Goal: Book appointment/travel/reservation

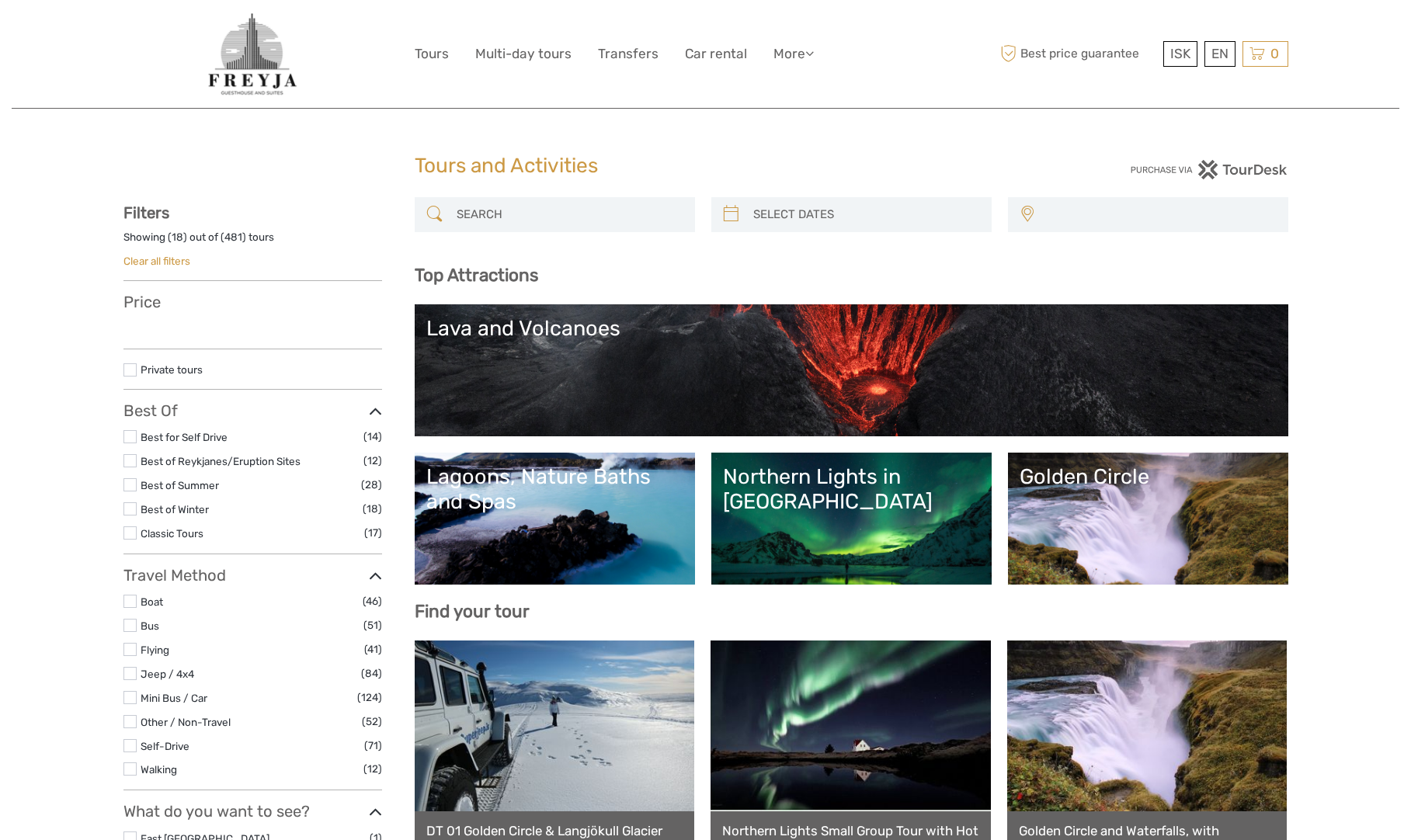
select select
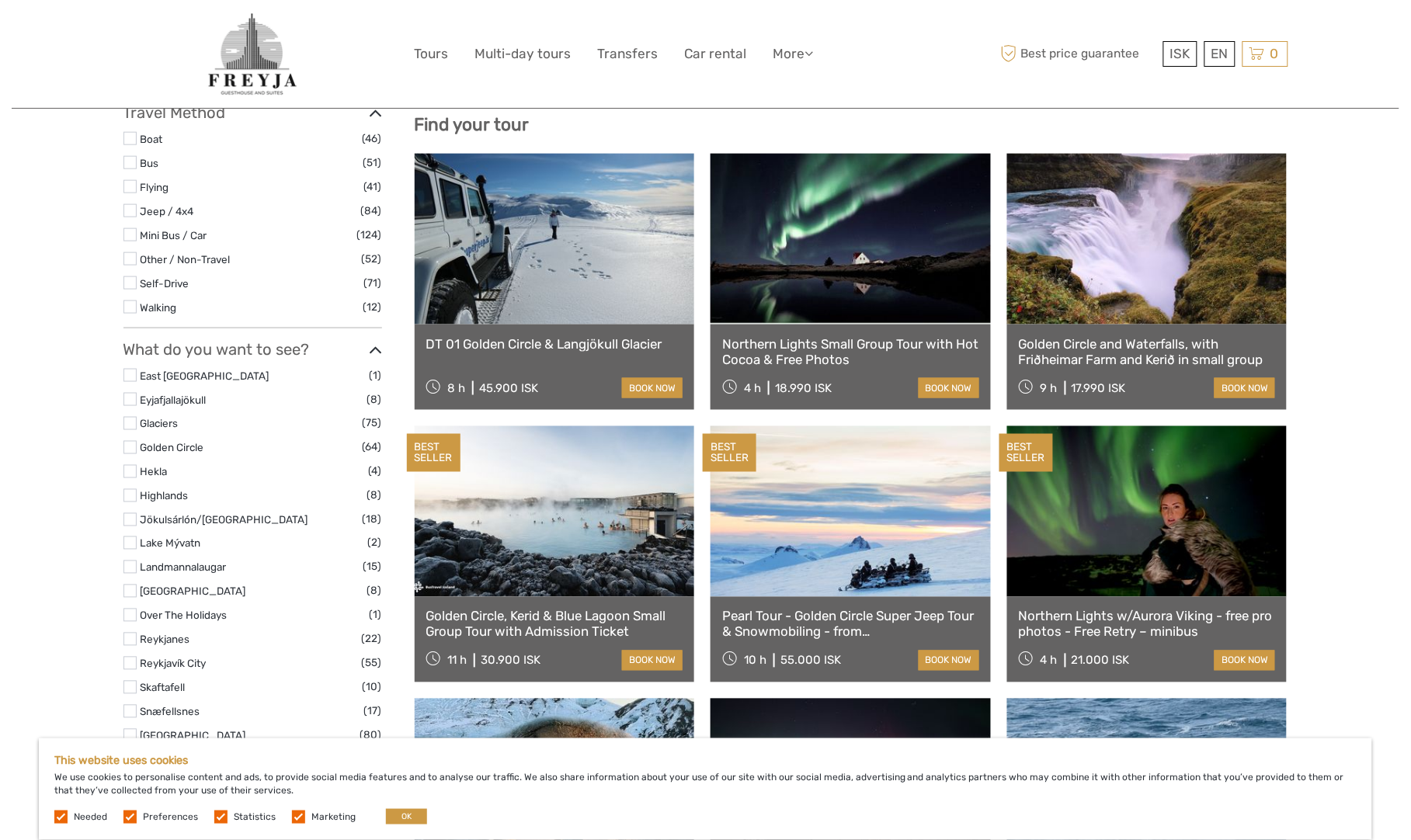
scroll to position [493, 0]
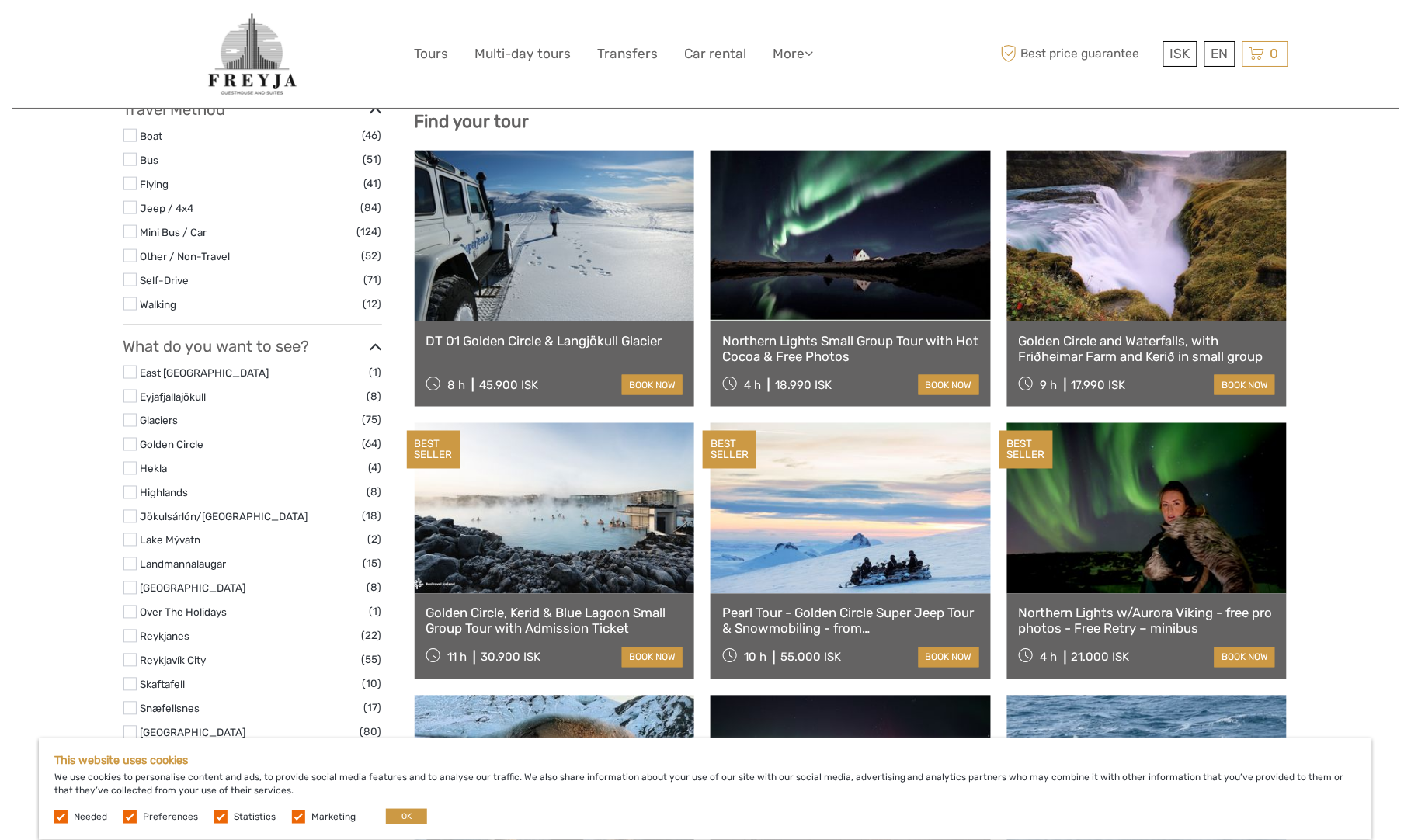
click at [128, 301] on label at bounding box center [129, 303] width 13 height 13
click at [0, 0] on input "checkbox" at bounding box center [0, 0] width 0 height 0
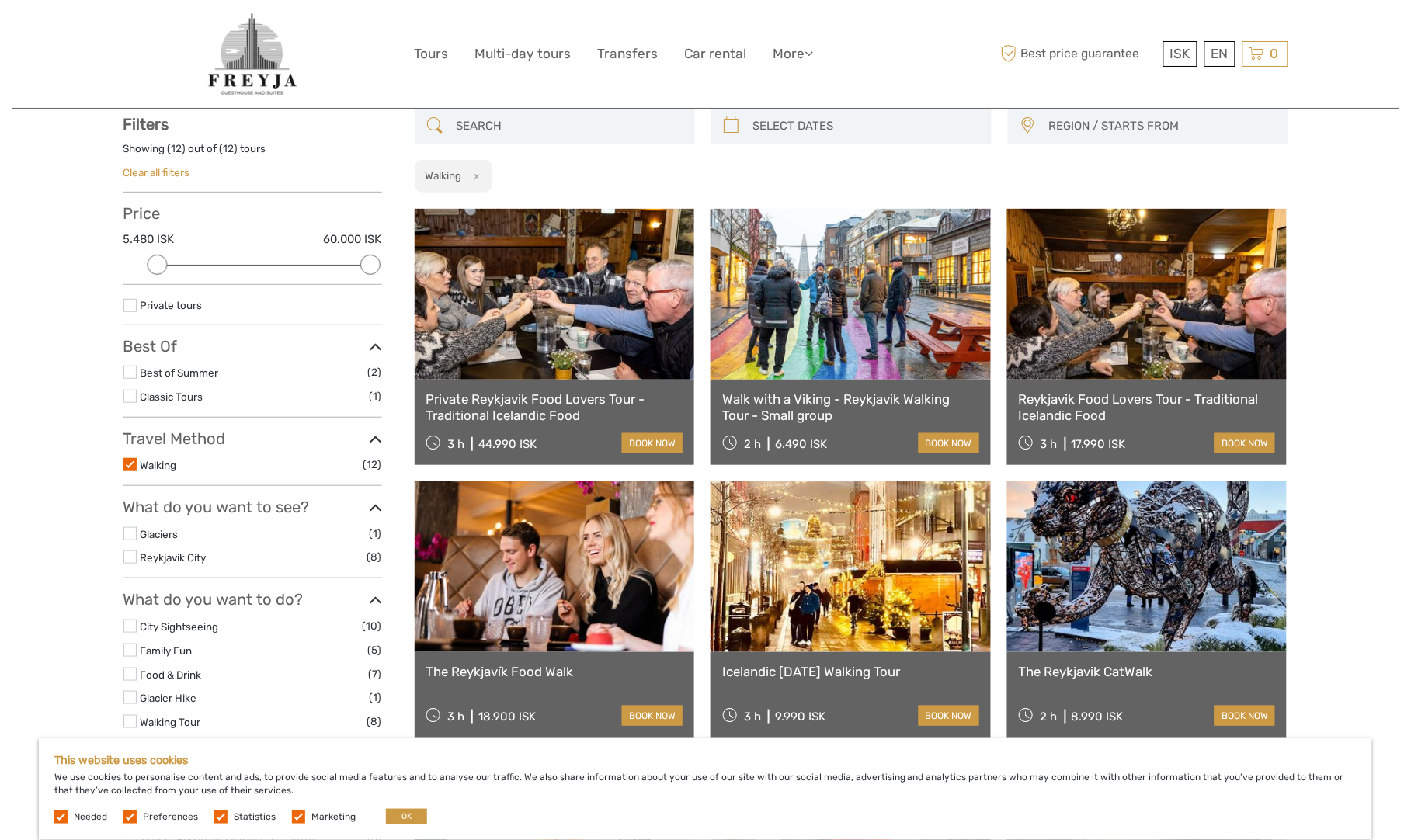
scroll to position [87, 0]
click at [1223, 54] on div "EN English Español Deutsch" at bounding box center [1220, 53] width 31 height 25
click at [1227, 54] on div "EN English Español Deutsch" at bounding box center [1220, 53] width 31 height 25
click at [1165, 148] on link "$" at bounding box center [1170, 149] width 52 height 28
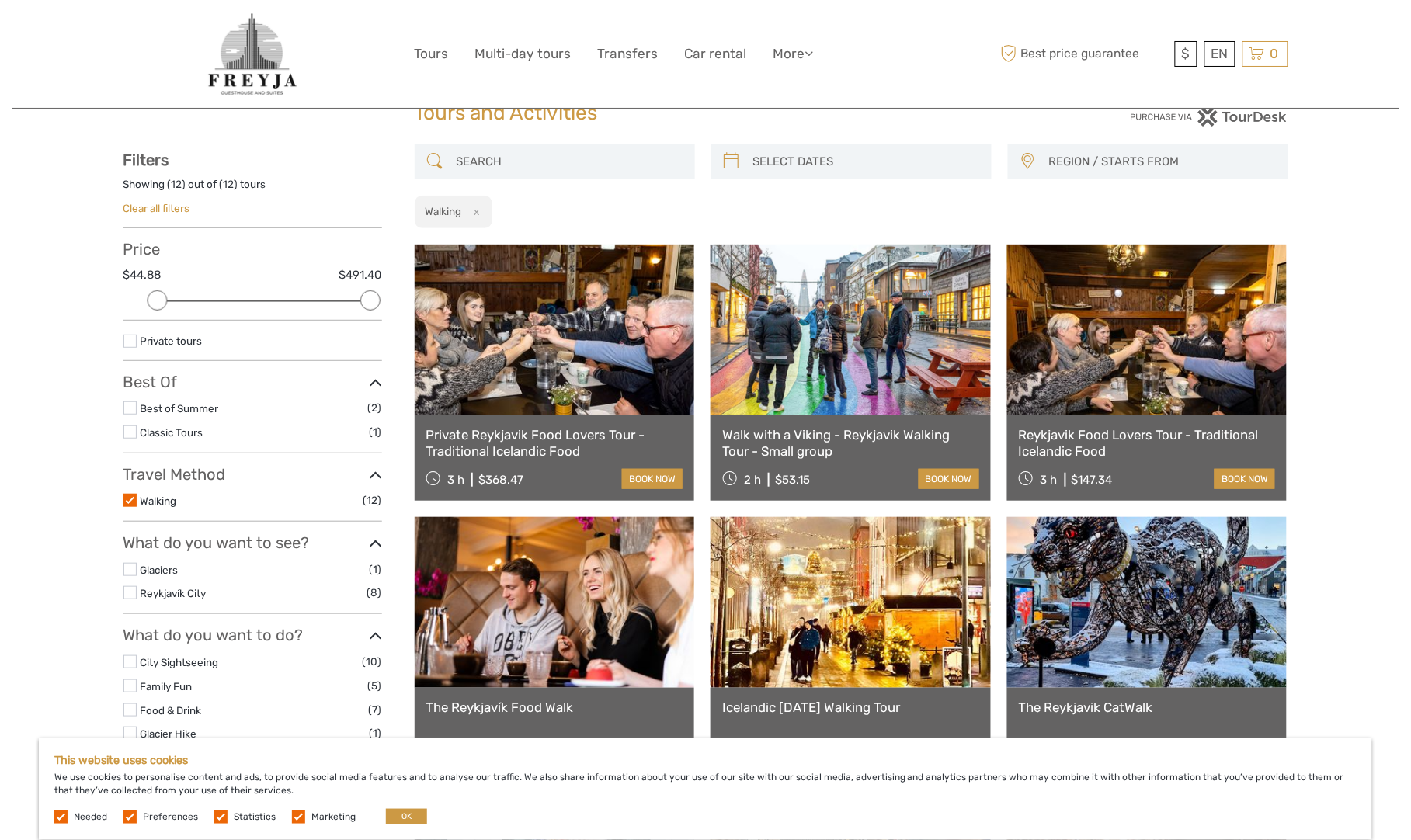
scroll to position [0, 0]
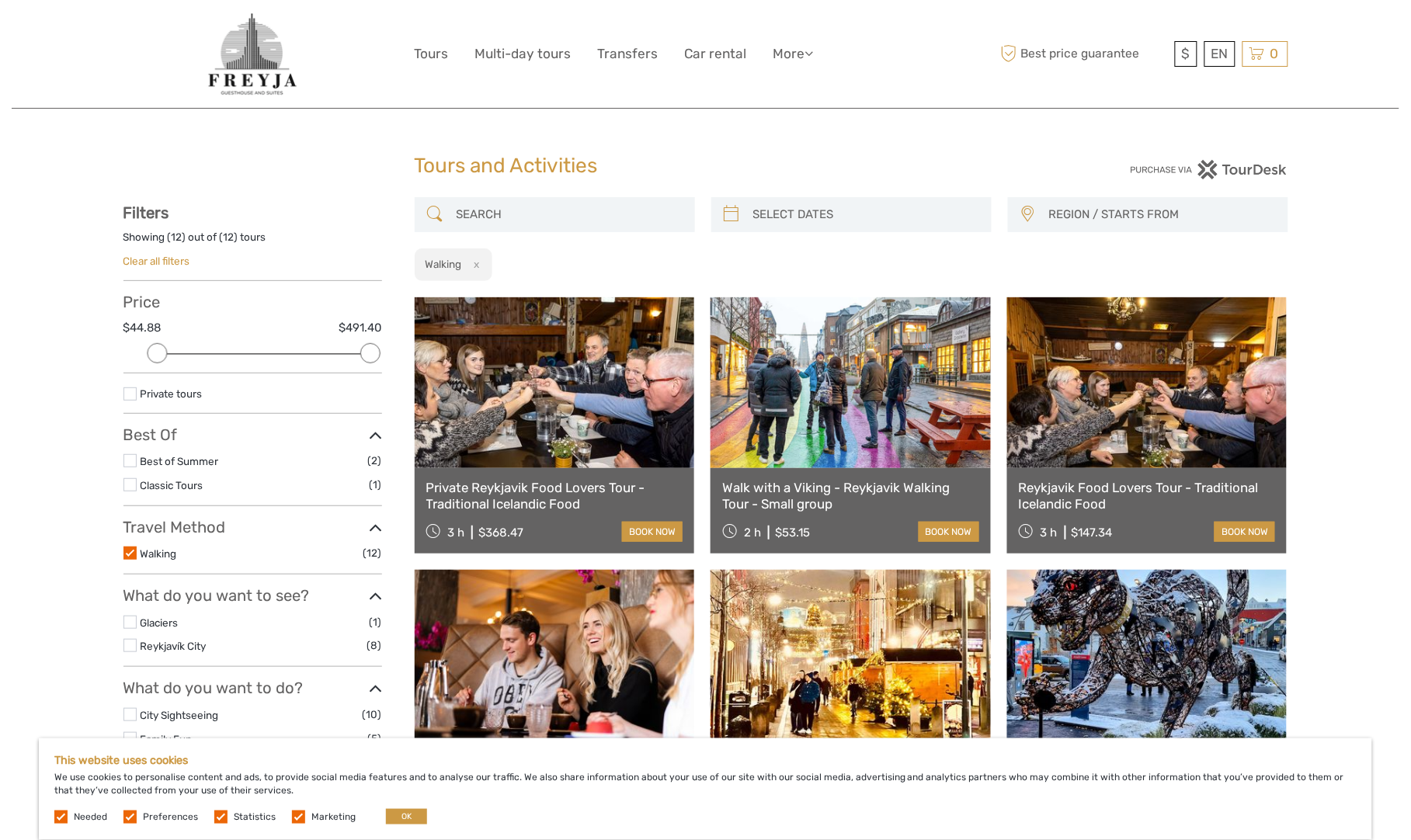
click at [634, 441] on link at bounding box center [554, 382] width 281 height 170
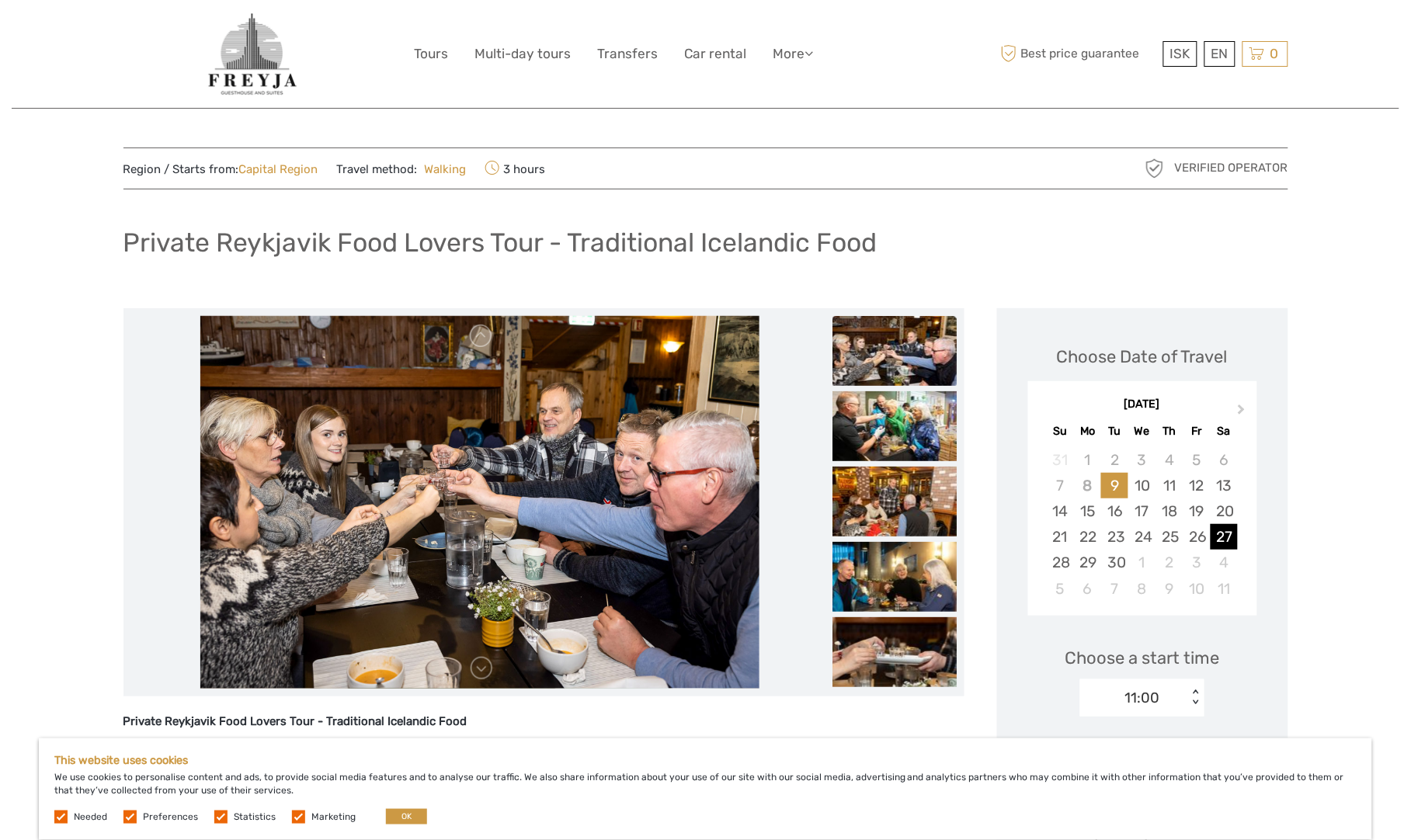
click at [1212, 534] on div "27" at bounding box center [1224, 537] width 27 height 25
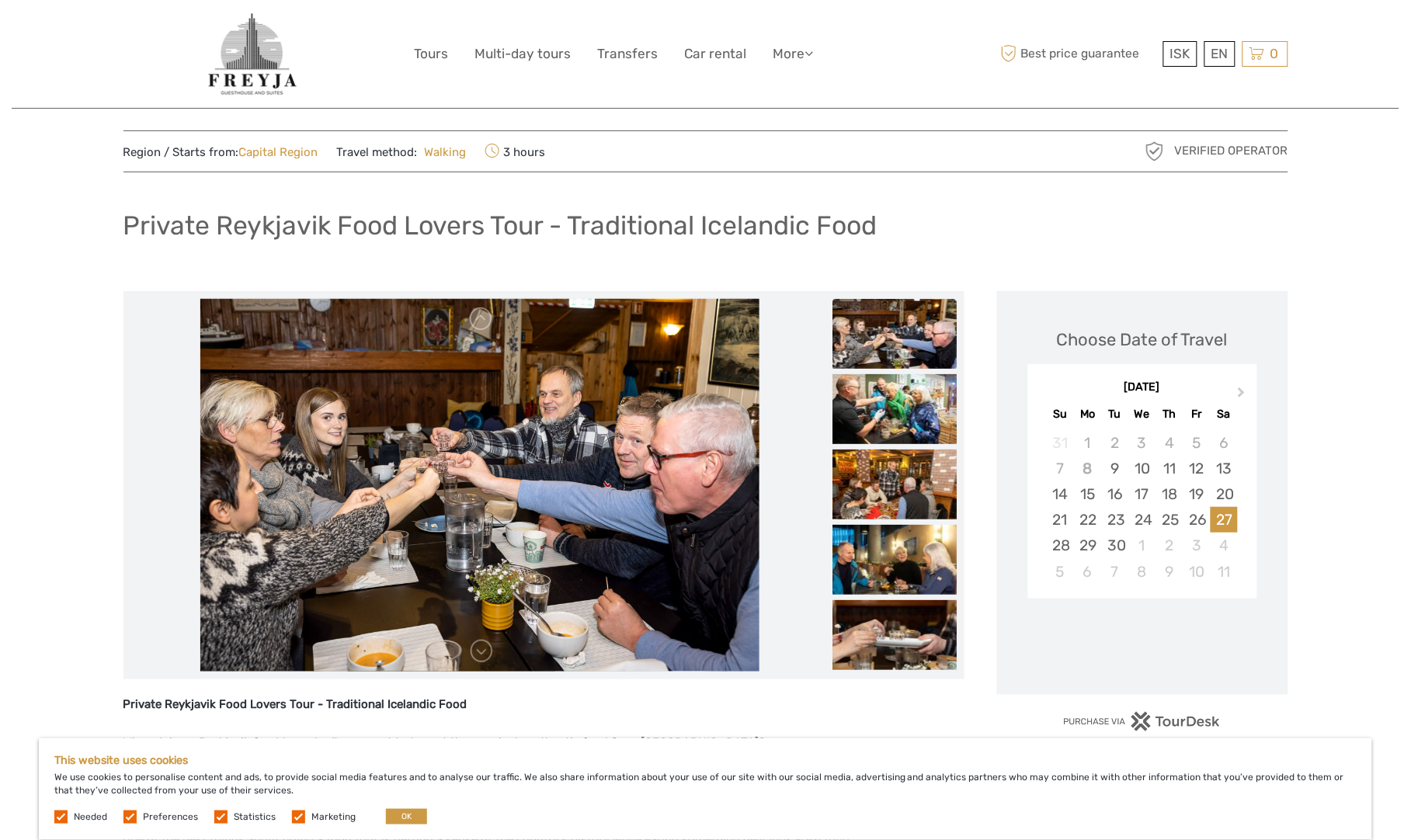
scroll to position [148, 0]
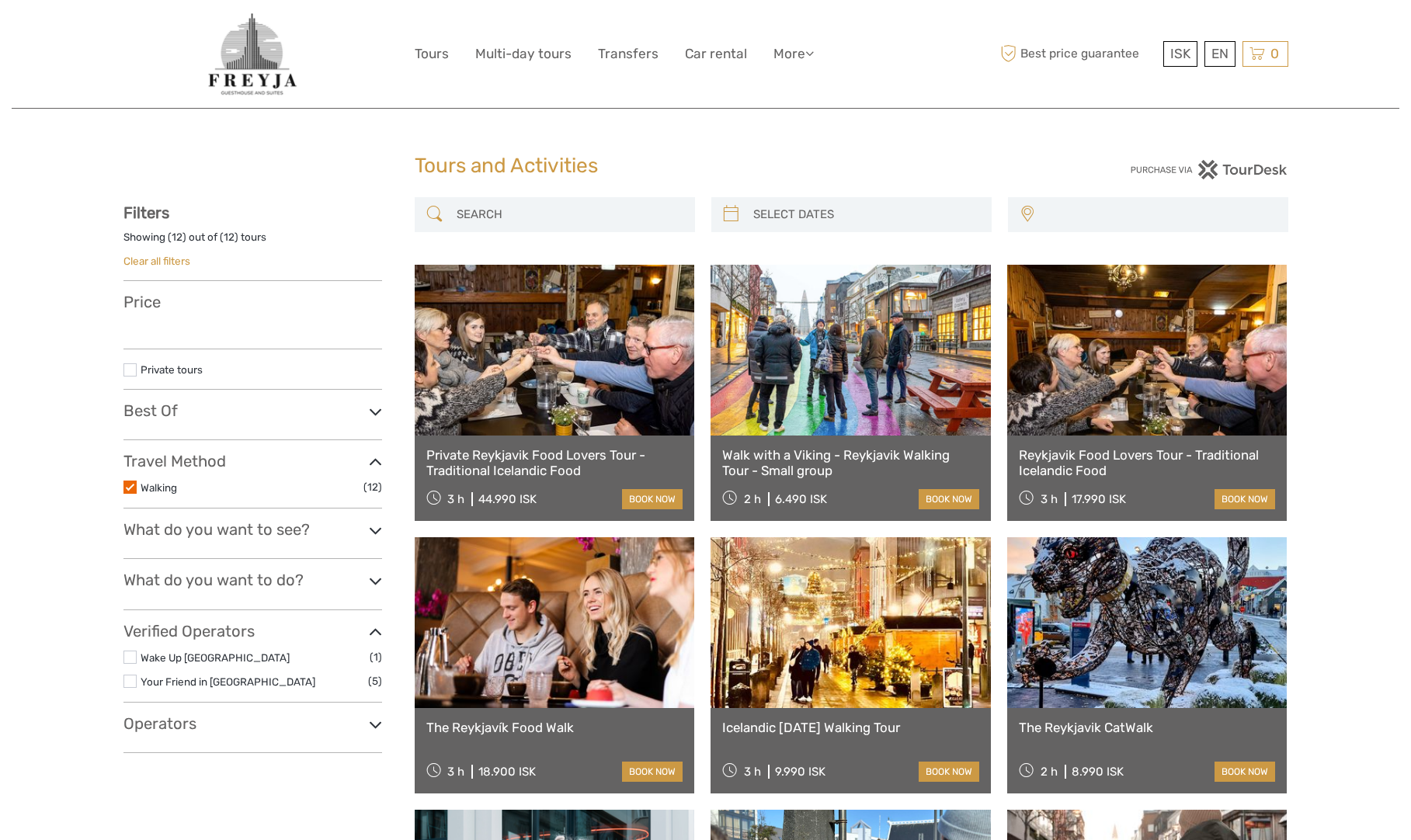
select select
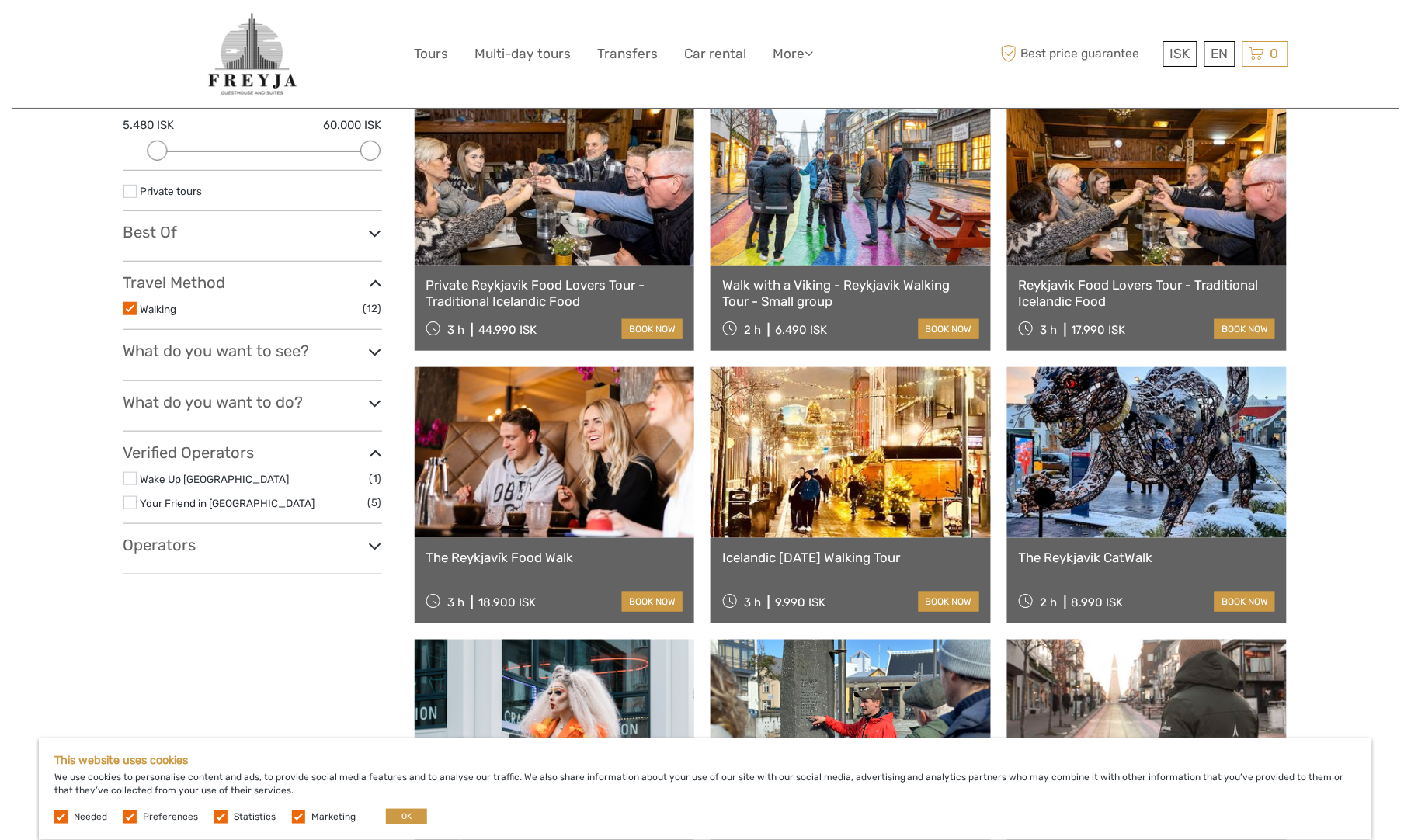
scroll to position [36, 0]
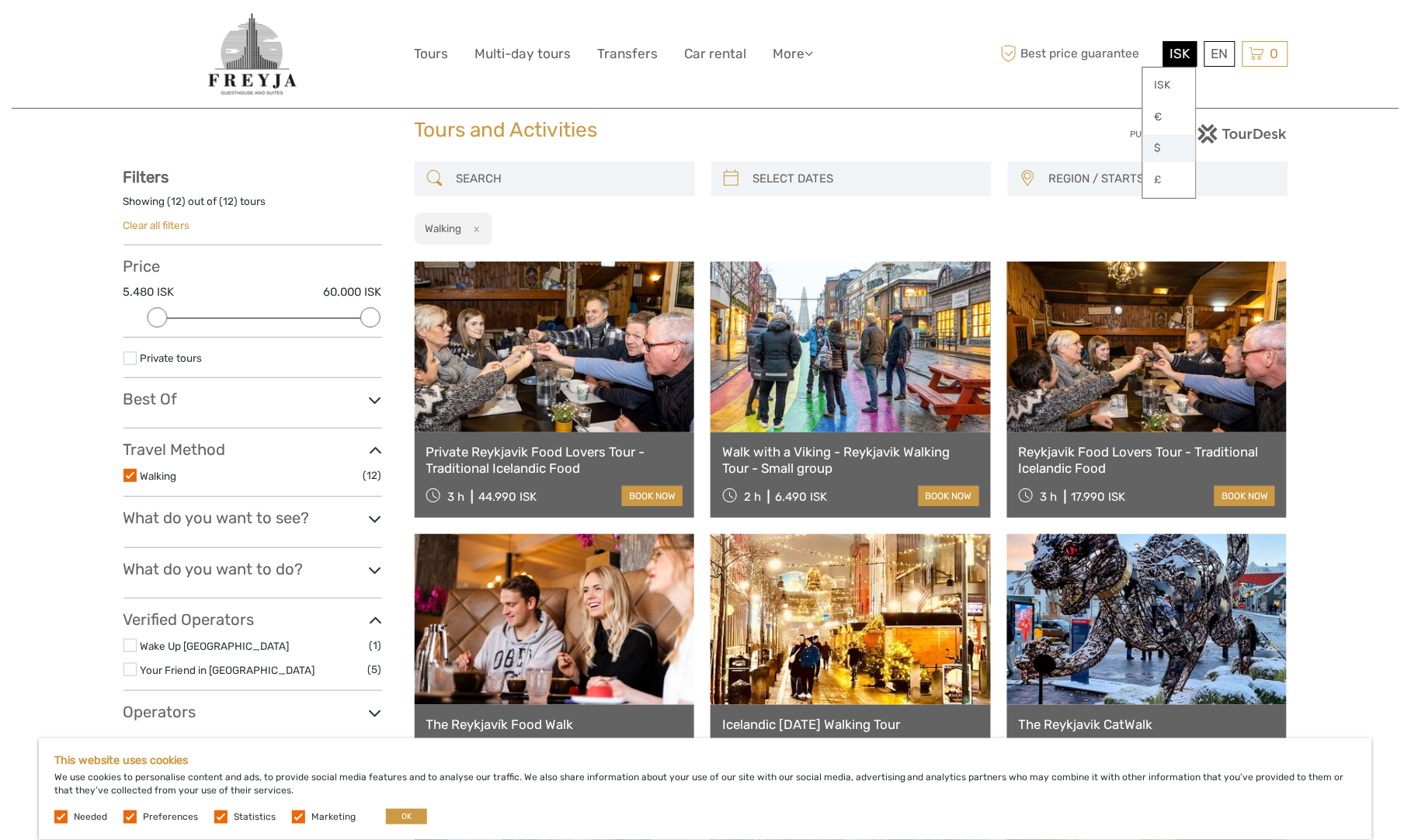
click at [1165, 149] on link "$" at bounding box center [1170, 149] width 52 height 28
